Goal: Task Accomplishment & Management: Manage account settings

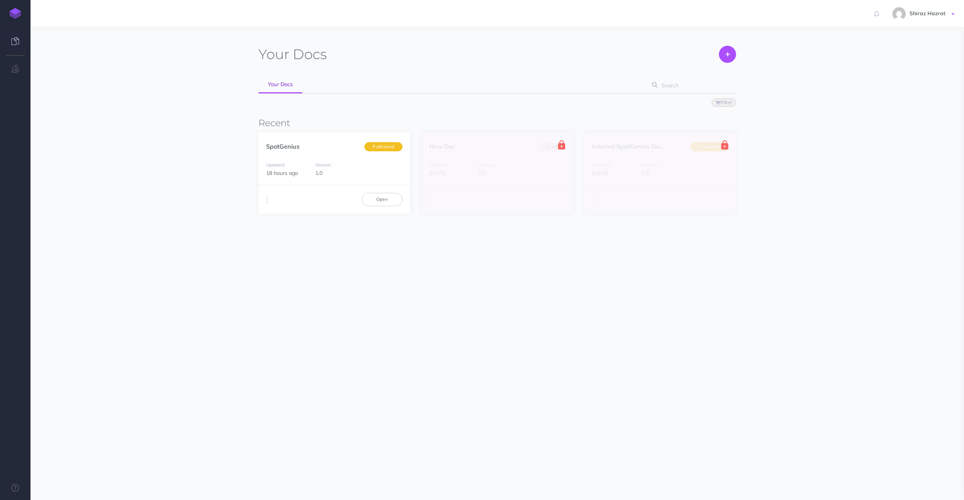
click at [928, 16] on span "Shiraz Hazrat" at bounding box center [927, 13] width 43 height 7
click at [888, 37] on link "Account Settings" at bounding box center [908, 42] width 95 height 13
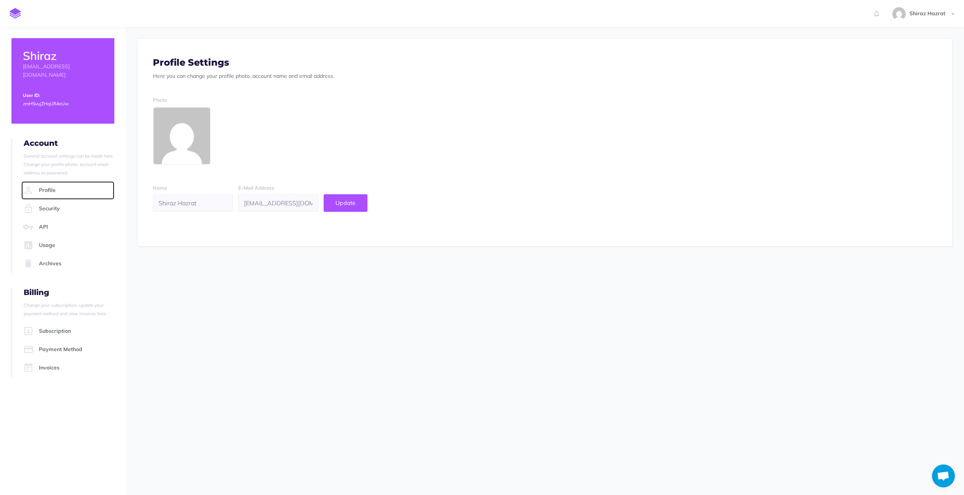
click at [65, 181] on link "Profile" at bounding box center [67, 190] width 93 height 18
click at [52, 199] on link "Security" at bounding box center [67, 208] width 93 height 18
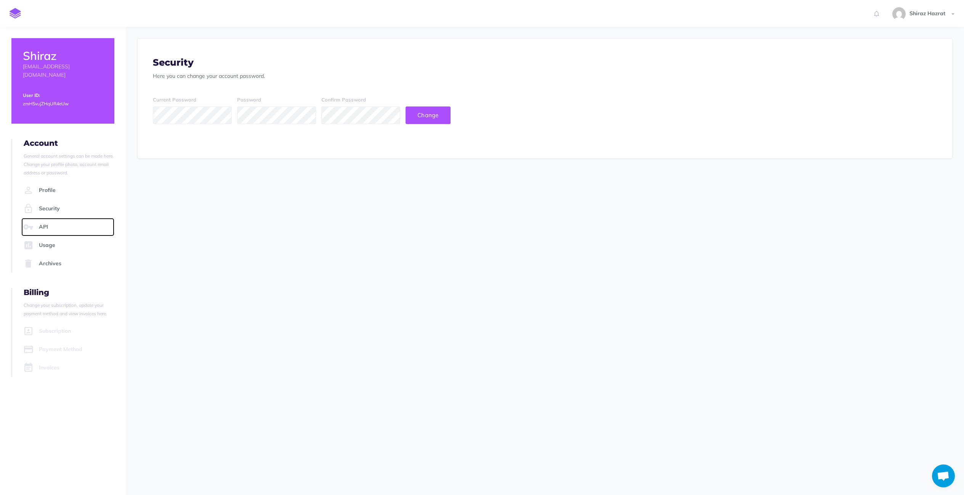
click at [44, 218] on link "API" at bounding box center [67, 227] width 93 height 18
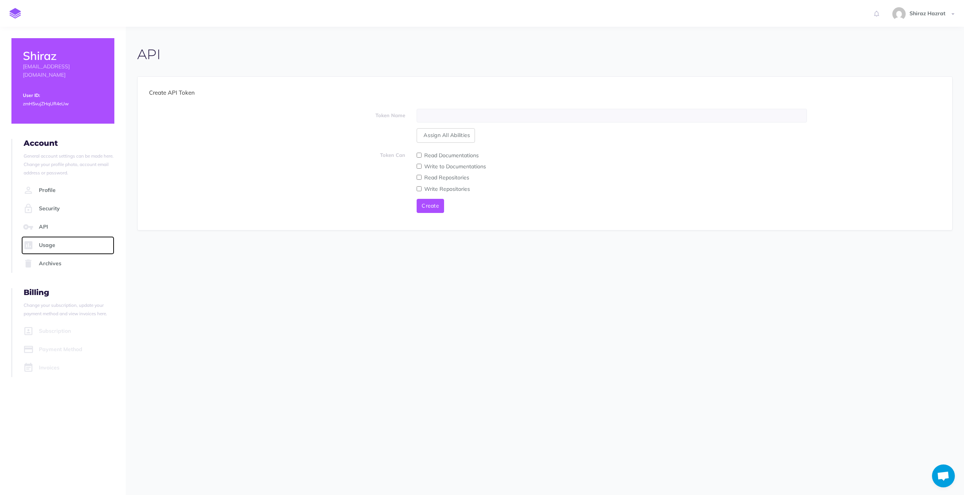
click at [50, 236] on link "Usage" at bounding box center [67, 245] width 93 height 18
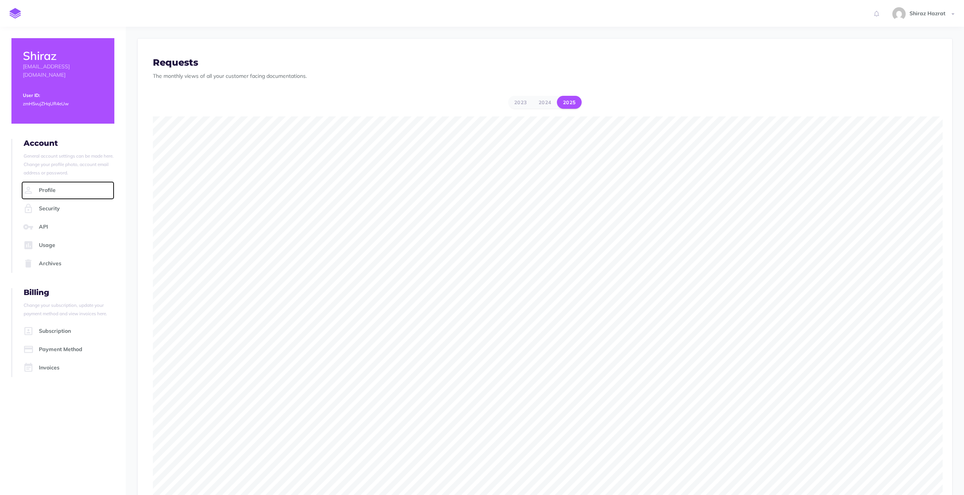
click at [51, 183] on link "Profile" at bounding box center [67, 190] width 93 height 18
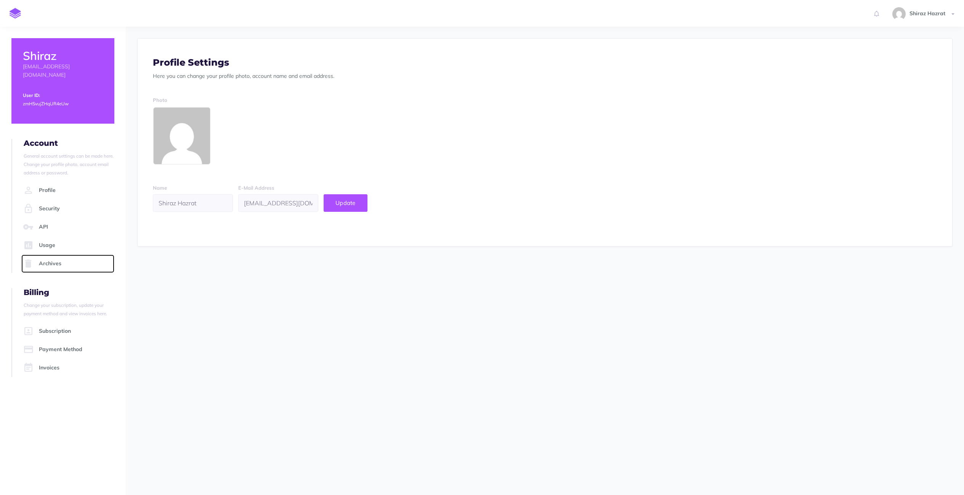
click at [51, 254] on link "Archives" at bounding box center [67, 263] width 93 height 18
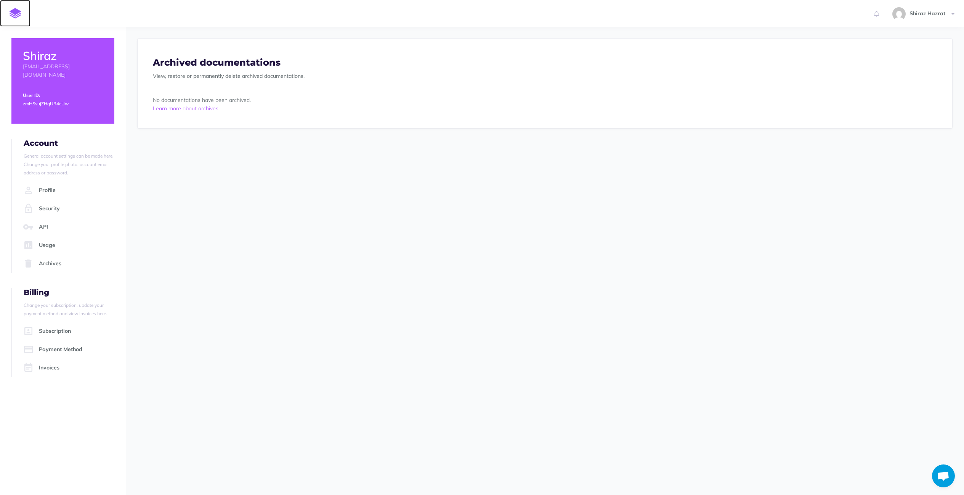
click at [16, 13] on img at bounding box center [15, 13] width 11 height 11
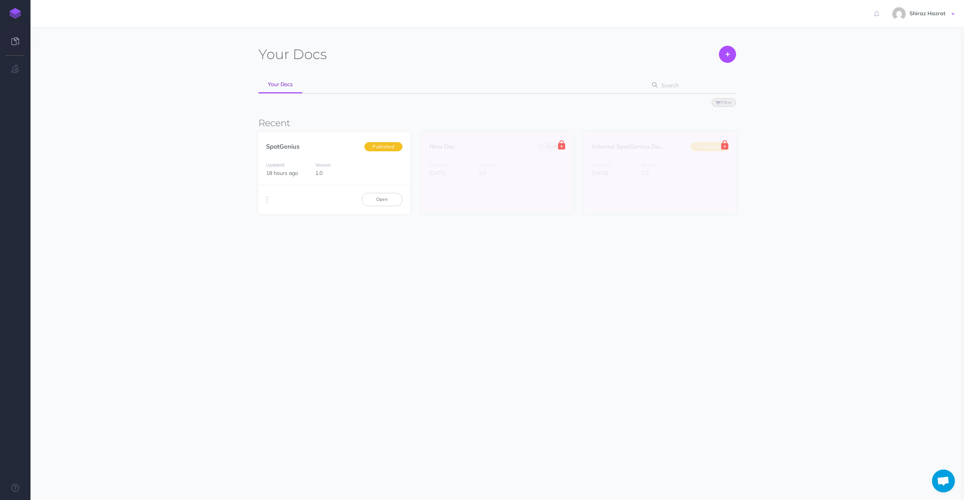
click at [949, 14] on link "Shiraz Hazrat" at bounding box center [924, 13] width 79 height 27
click at [816, 63] on section "Your Docs Create Import Your Docs Filter Status Published Drafts Recent SpotGen…" at bounding box center [498, 182] width 934 height 311
click at [12, 39] on icon at bounding box center [15, 41] width 8 height 8
click at [387, 199] on link "Open" at bounding box center [382, 199] width 41 height 13
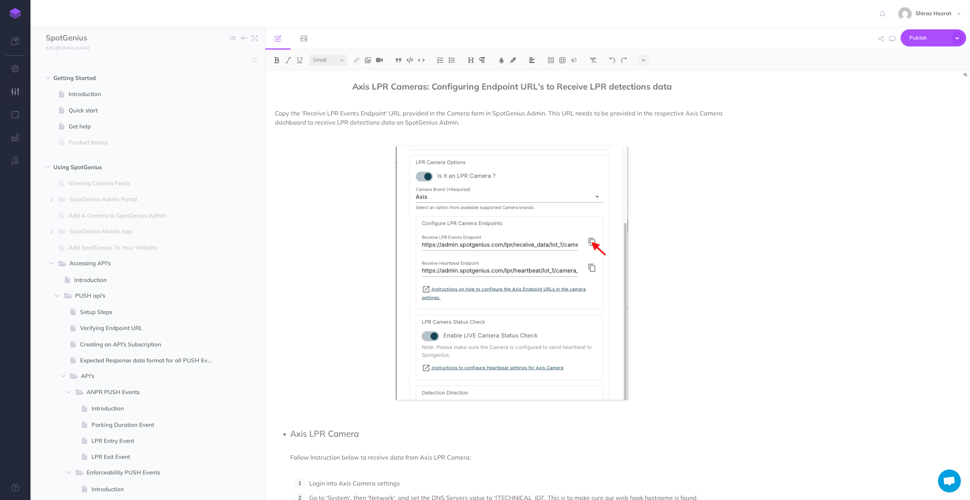
click at [13, 92] on icon "button" at bounding box center [15, 92] width 8 height 8
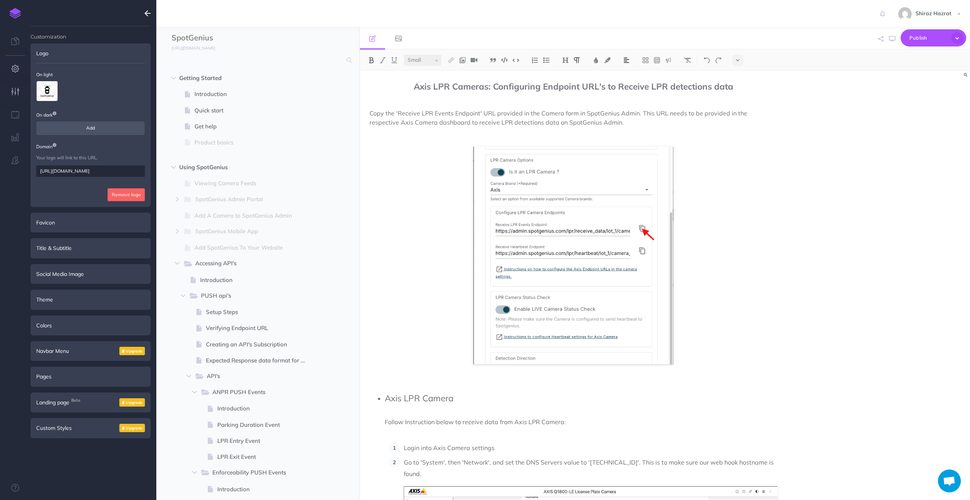
click at [18, 66] on icon "button" at bounding box center [15, 69] width 8 height 8
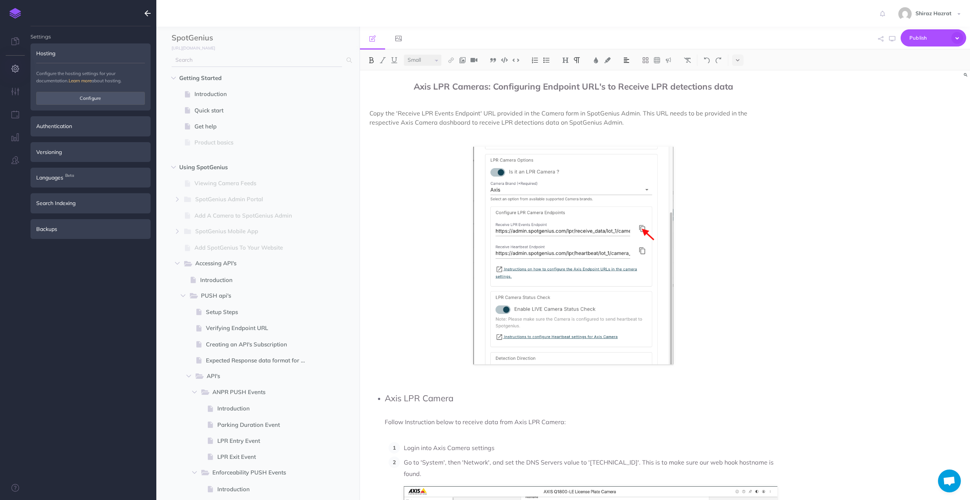
type input "shiraz.hazrat@visint.co"
click at [88, 99] on button "Configure" at bounding box center [90, 98] width 109 height 13
